Goal: Check status: Check status

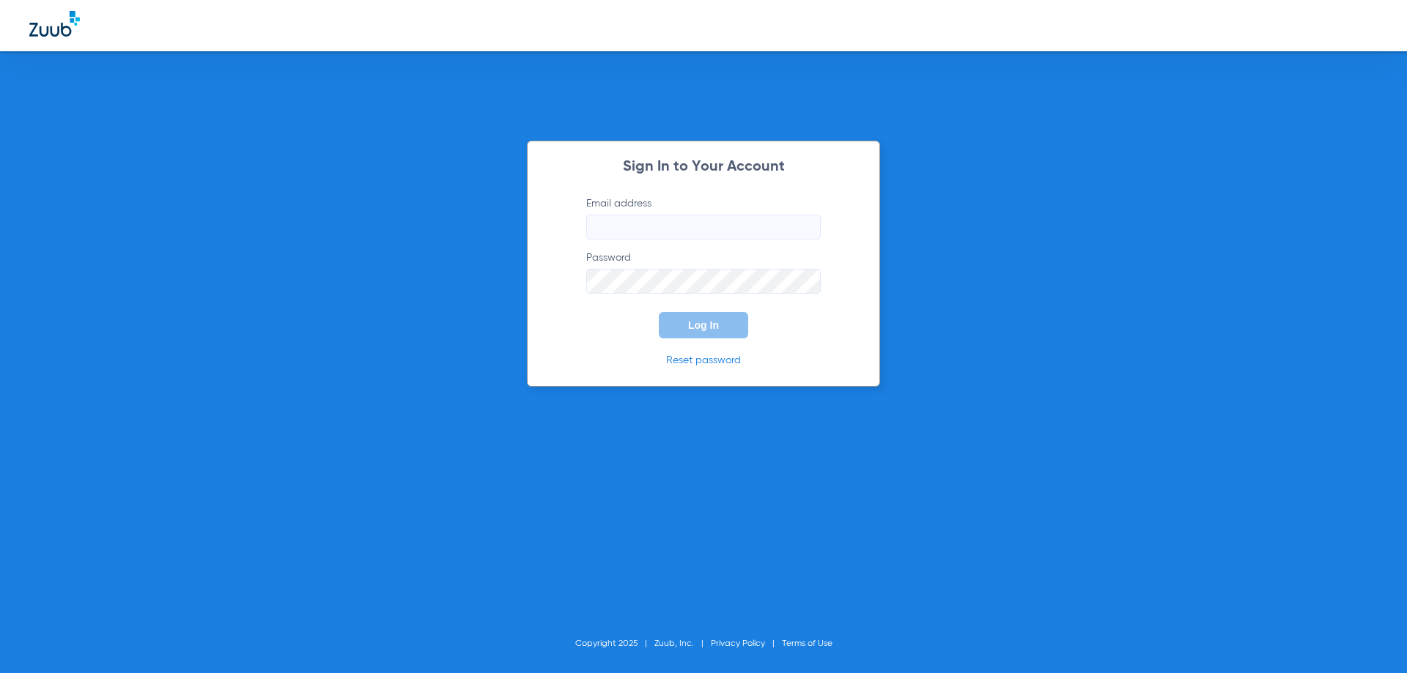
type input "[EMAIL_ADDRESS][DOMAIN_NAME]"
click at [715, 325] on span "Log In" at bounding box center [703, 325] width 31 height 12
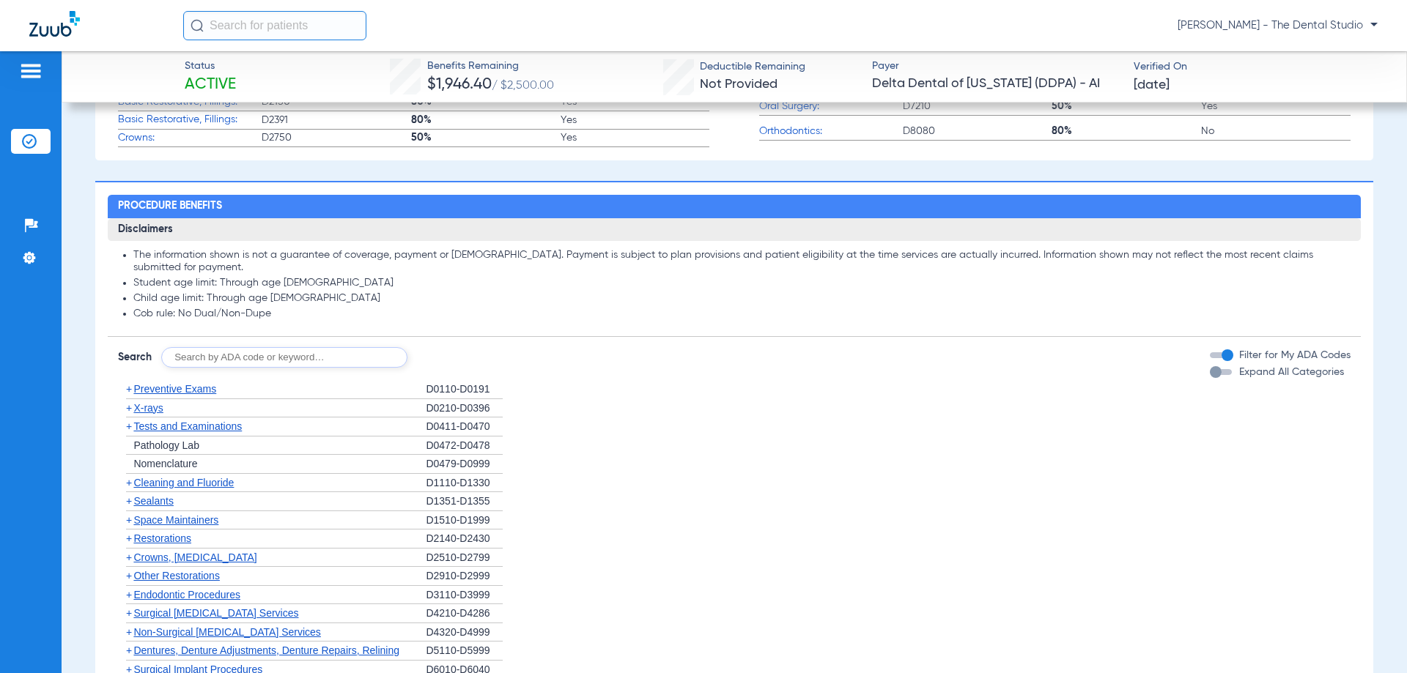
scroll to position [659, 0]
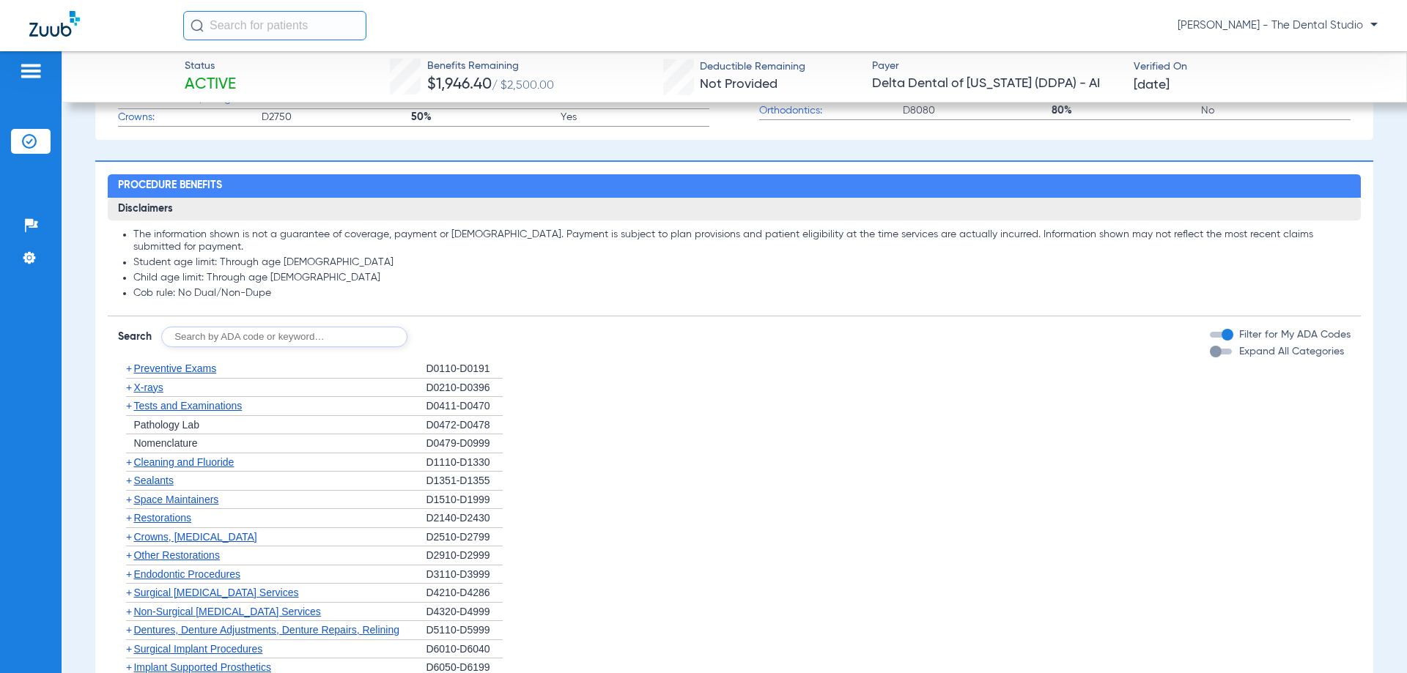
click at [300, 337] on input "text" at bounding box center [284, 337] width 246 height 21
type input "4341"
click button "Search" at bounding box center [462, 337] width 58 height 21
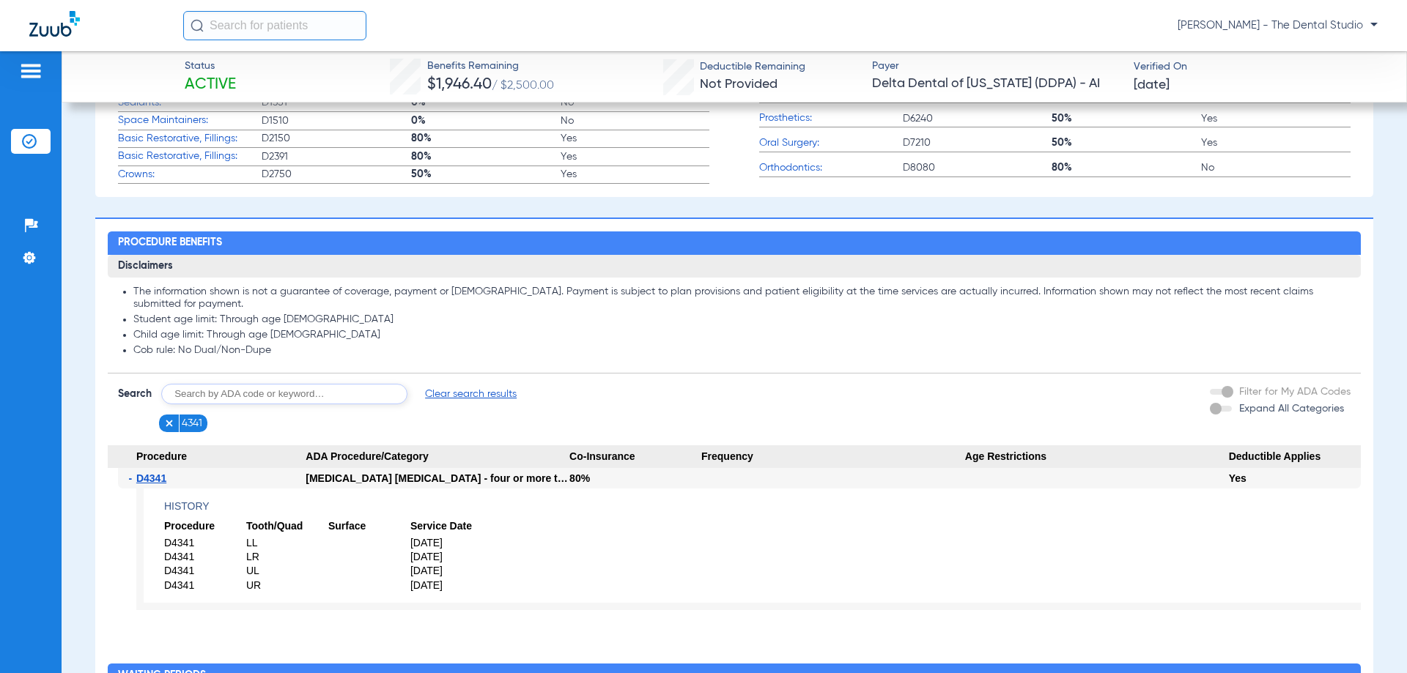
scroll to position [586, 0]
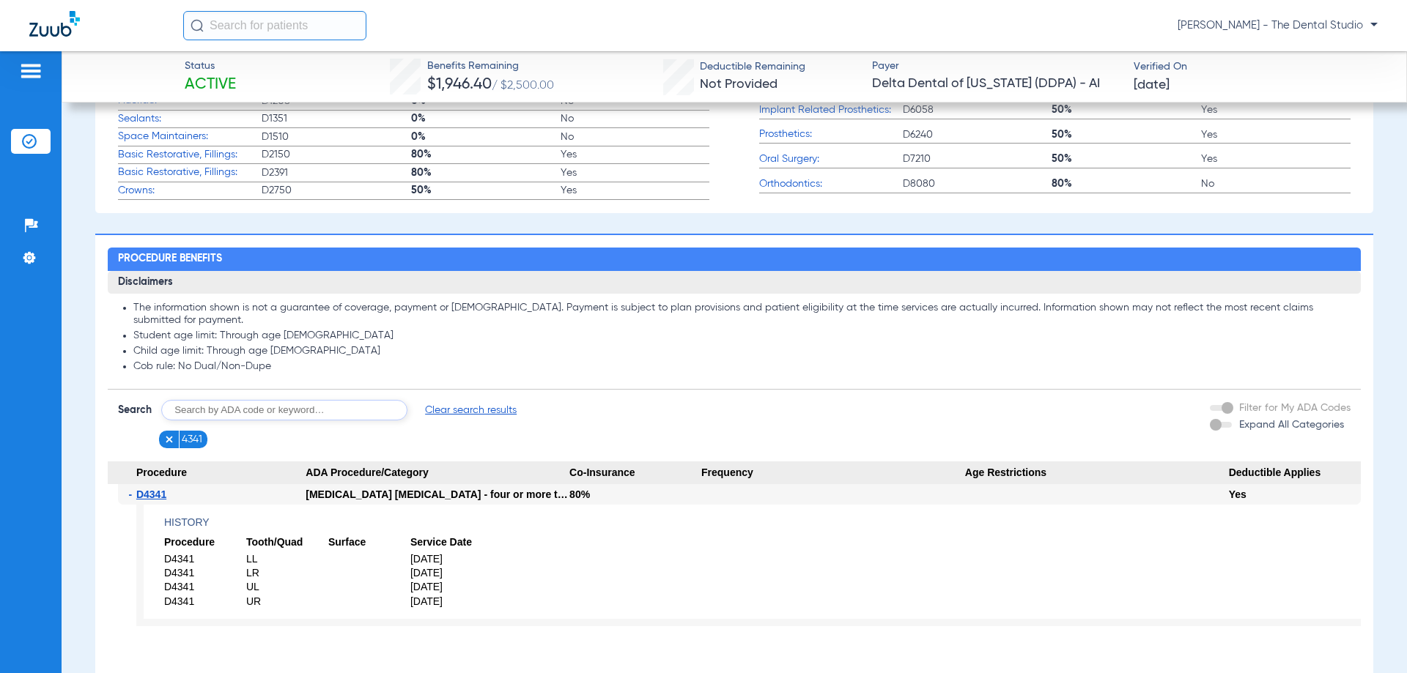
click at [314, 416] on input "text" at bounding box center [284, 410] width 246 height 21
click at [319, 410] on input "text" at bounding box center [284, 410] width 246 height 21
type input "2740"
click at [441, 415] on button "Search" at bounding box center [462, 410] width 58 height 21
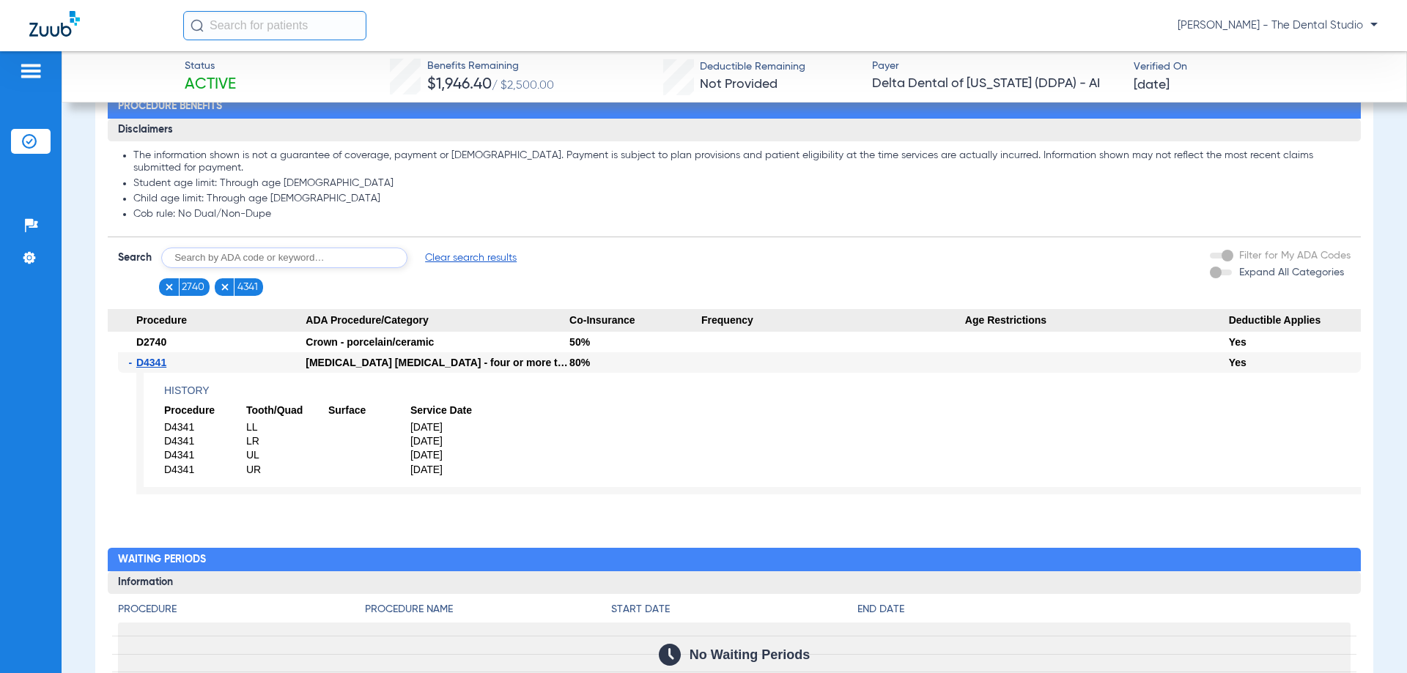
scroll to position [733, 0]
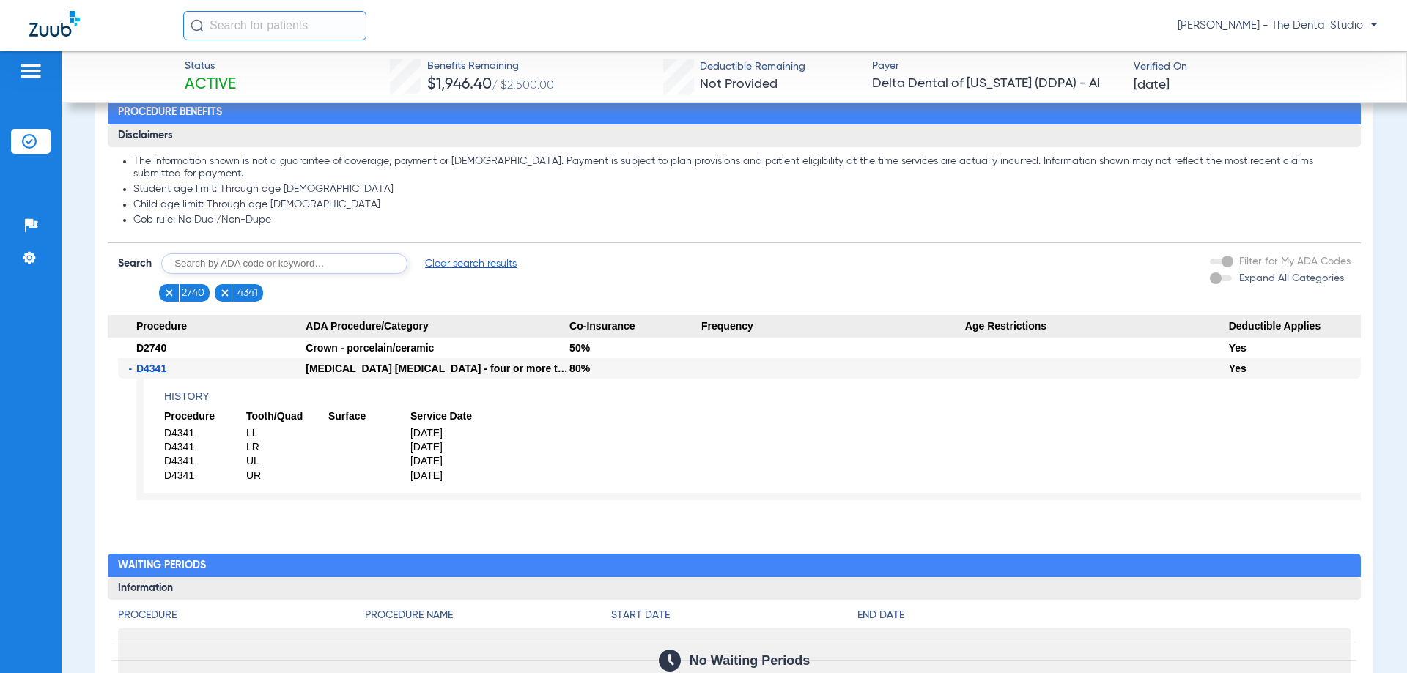
click at [223, 294] on img at bounding box center [225, 293] width 10 height 10
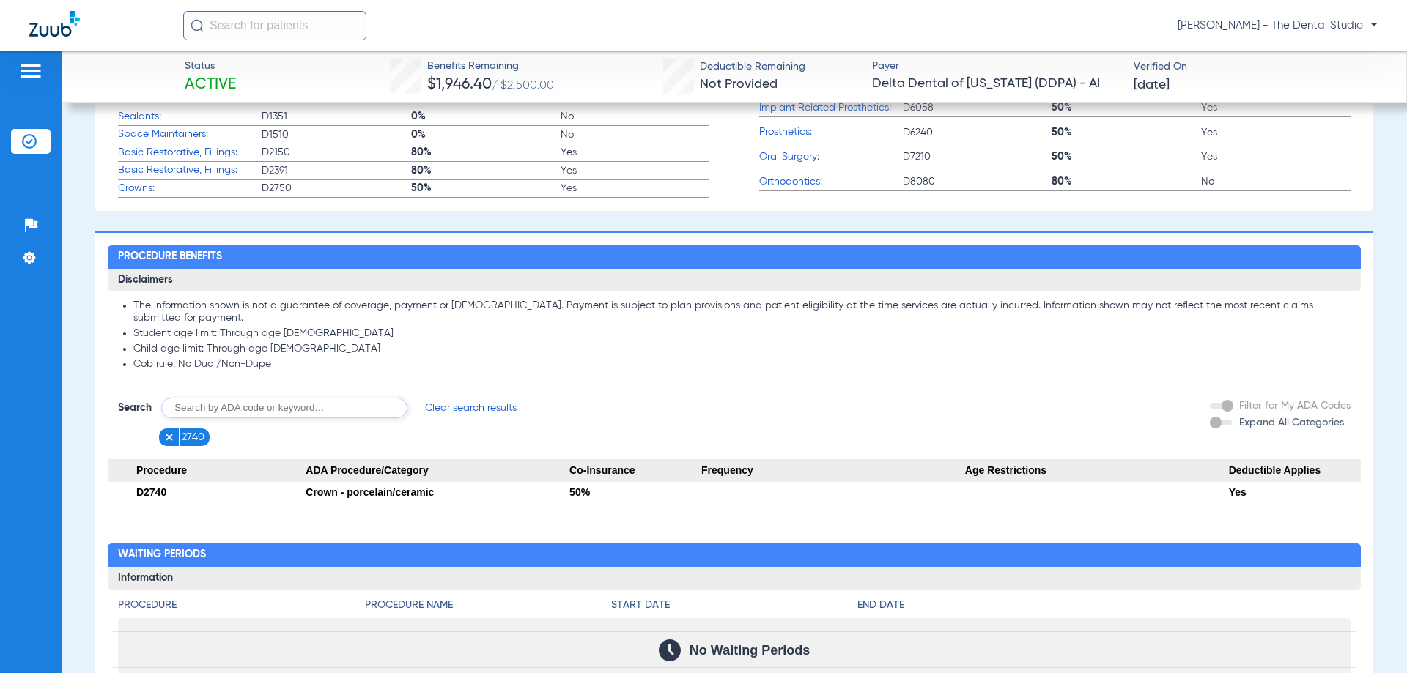
scroll to position [690, 0]
